Goal: Entertainment & Leisure: Consume media (video, audio)

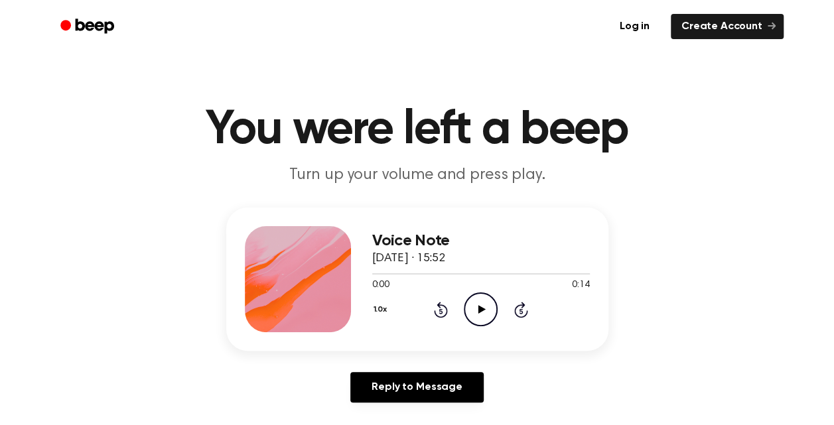
drag, startPoint x: 0, startPoint y: 0, endPoint x: 475, endPoint y: 313, distance: 569.0
click at [475, 313] on icon "Play Audio" at bounding box center [481, 310] width 34 height 34
click at [475, 313] on icon "Pause Audio" at bounding box center [481, 310] width 34 height 34
click at [486, 303] on icon "Play Audio" at bounding box center [481, 310] width 34 height 34
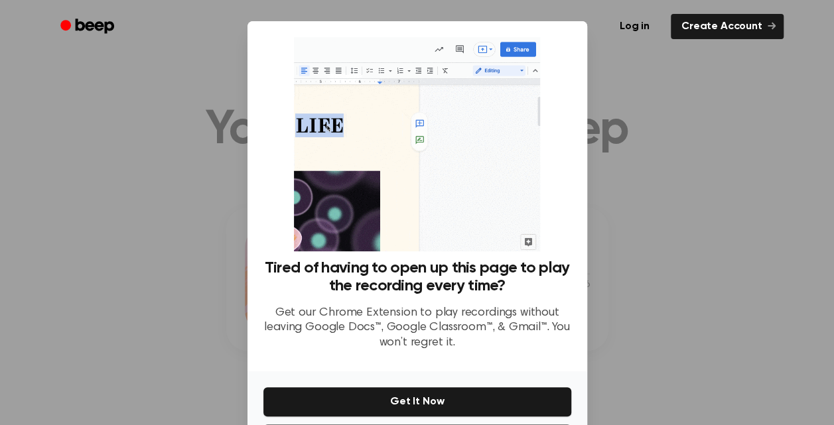
click at [721, 176] on div at bounding box center [417, 212] width 834 height 425
